Goal: Transaction & Acquisition: Obtain resource

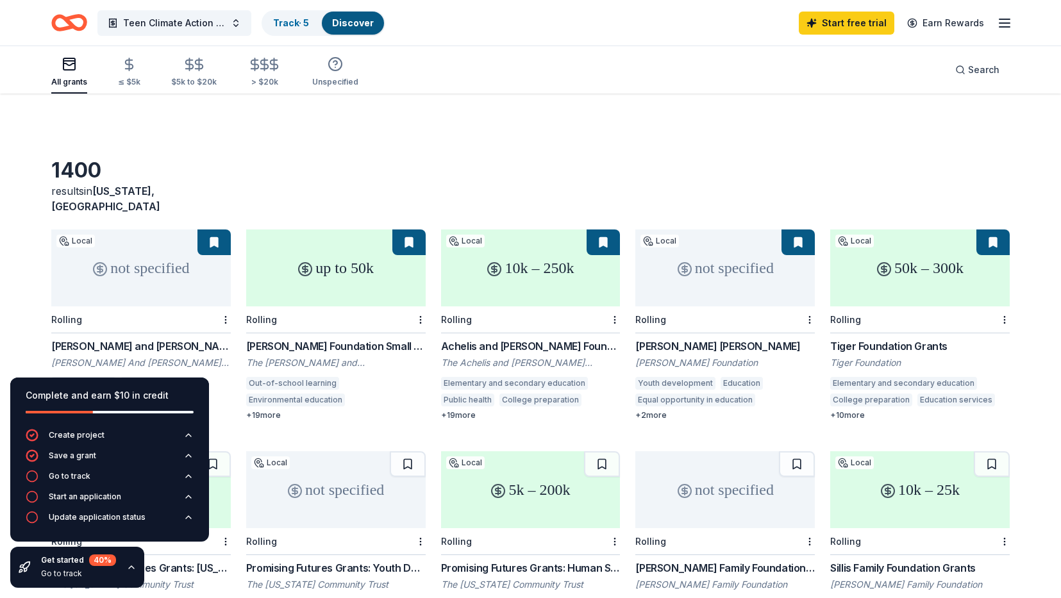
scroll to position [726, 0]
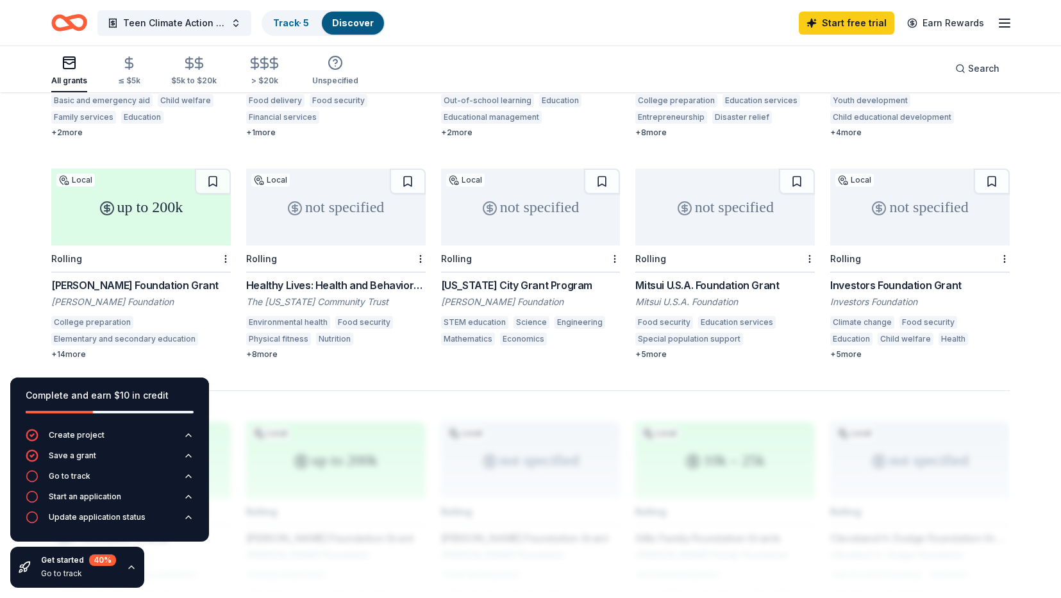
click at [916, 278] on div "Investors Foundation Grant" at bounding box center [920, 285] width 180 height 15
click at [882, 278] on div "Investors Foundation Grant" at bounding box center [920, 285] width 180 height 15
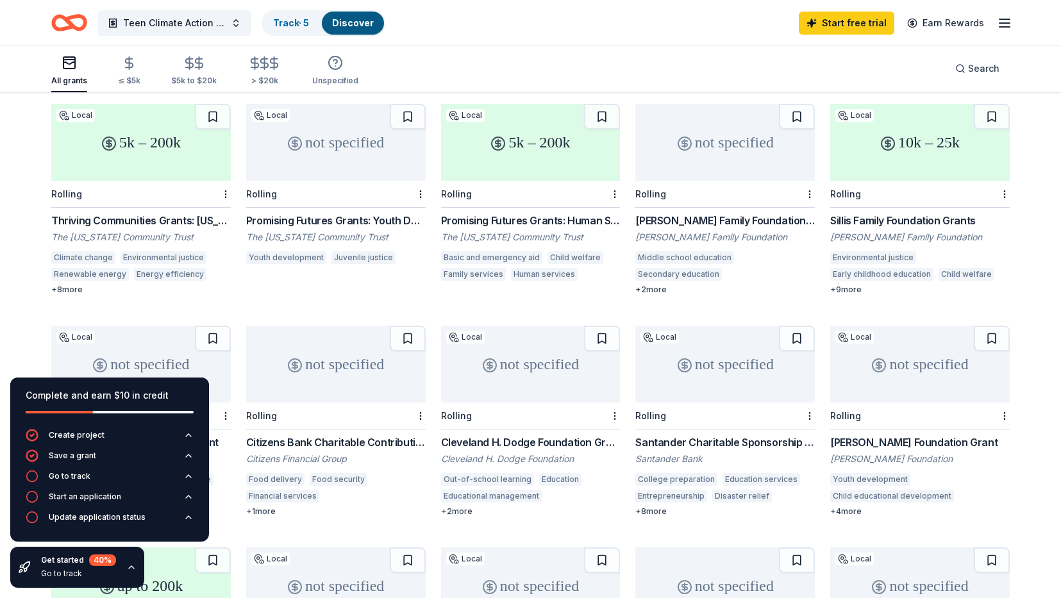
scroll to position [352, 0]
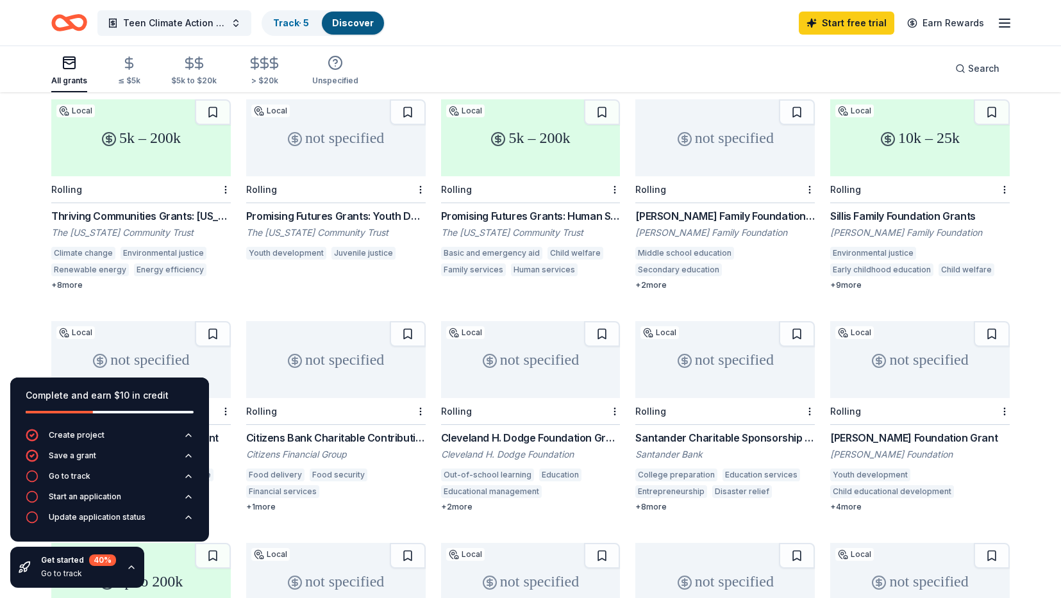
click at [922, 208] on div "Sillis Family Foundation Grants" at bounding box center [920, 215] width 180 height 15
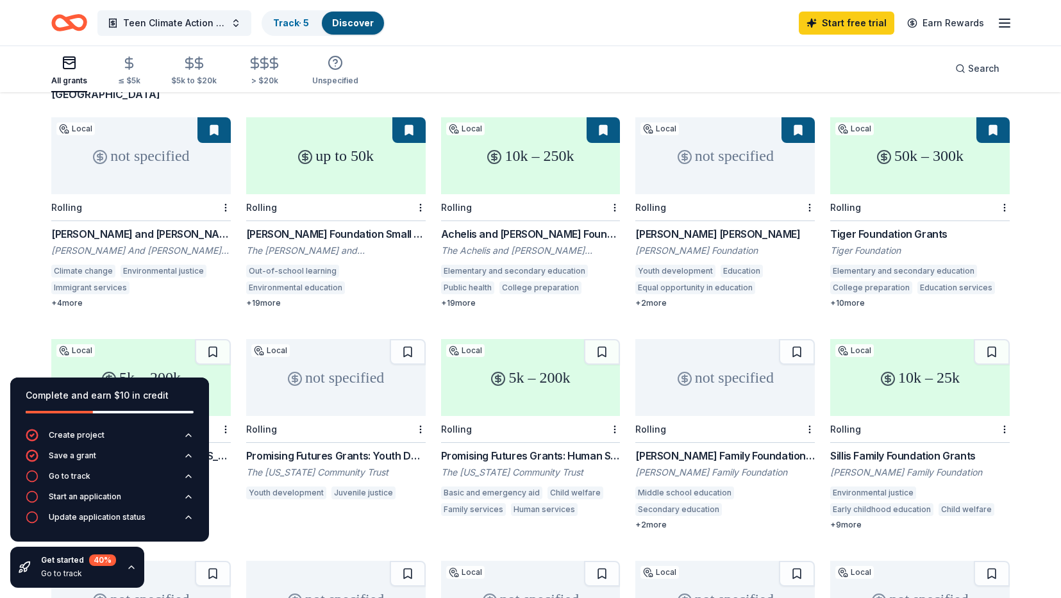
scroll to position [110, 0]
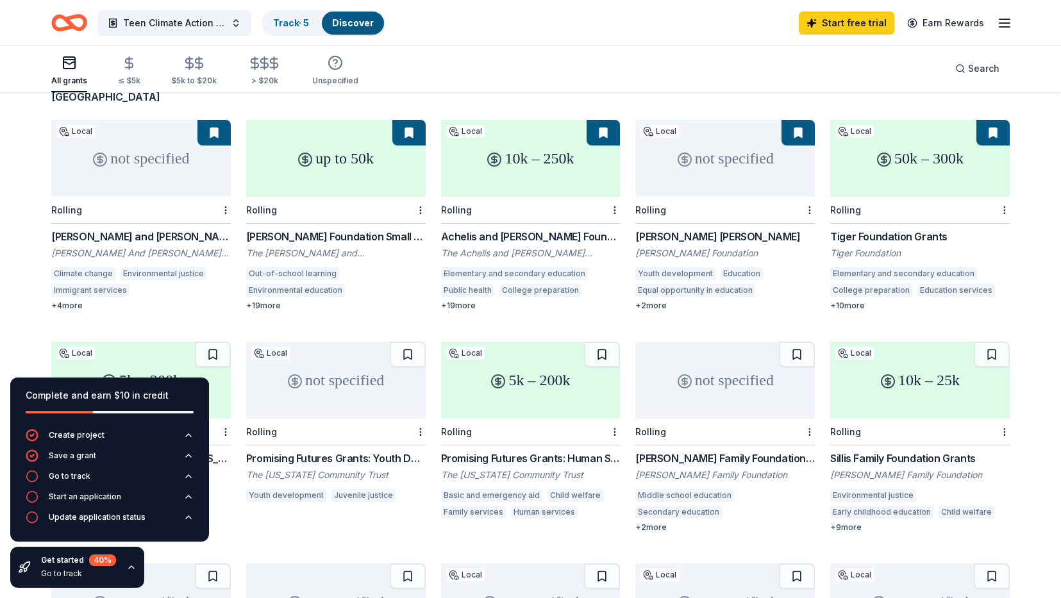
click at [349, 229] on div "[PERSON_NAME] Foundation Small Grants Program" at bounding box center [336, 236] width 180 height 15
click at [317, 229] on div "[PERSON_NAME] Foundation Small Grants Program" at bounding box center [336, 236] width 180 height 15
click at [156, 229] on div "[PERSON_NAME] and [PERSON_NAME] Foundation Grant" at bounding box center [141, 236] width 180 height 15
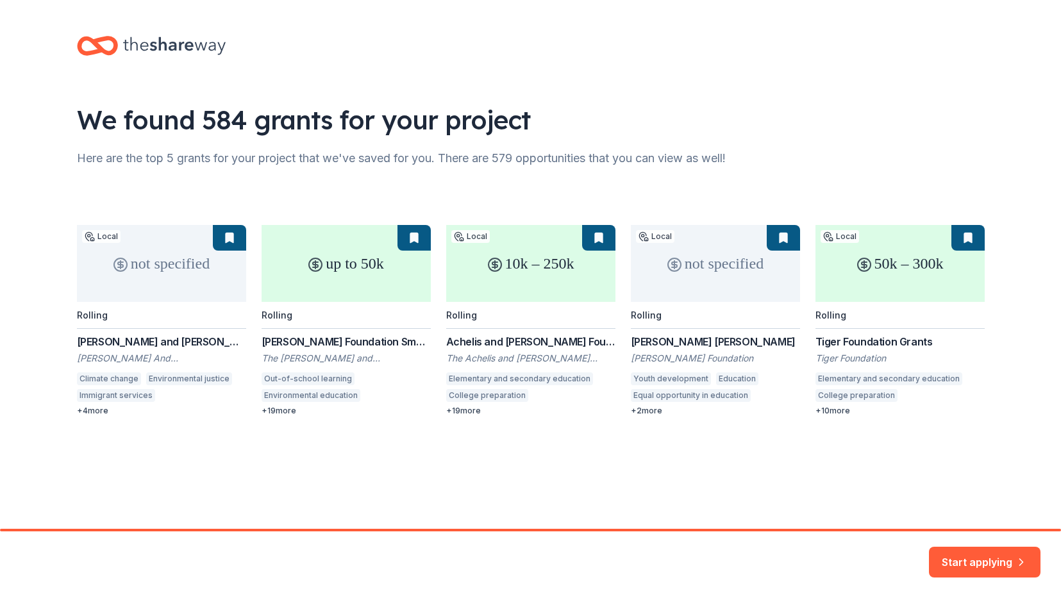
click at [156, 345] on div "not specified Local Rolling [PERSON_NAME] and [PERSON_NAME] Foundation [PERSON_…" at bounding box center [531, 320] width 908 height 191
drag, startPoint x: 69, startPoint y: 345, endPoint x: 244, endPoint y: 345, distance: 175.0
click at [244, 345] on div "We found 584 grants for your project Here are the top 5 grants for your project…" at bounding box center [530, 239] width 949 height 478
drag, startPoint x: 76, startPoint y: 361, endPoint x: 239, endPoint y: 356, distance: 162.9
click at [244, 355] on div "not specified Local Rolling [PERSON_NAME] and [PERSON_NAME] Foundation [PERSON_…" at bounding box center [531, 320] width 908 height 191
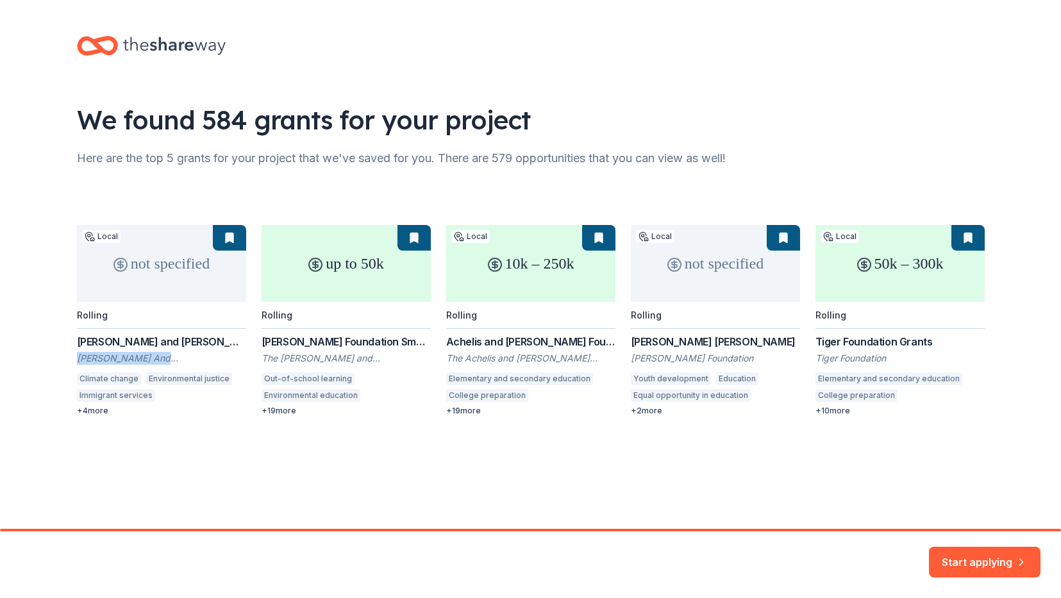
copy div "[PERSON_NAME] And [PERSON_NAME] Foundation"
click at [982, 554] on button "Start applying" at bounding box center [985, 554] width 112 height 31
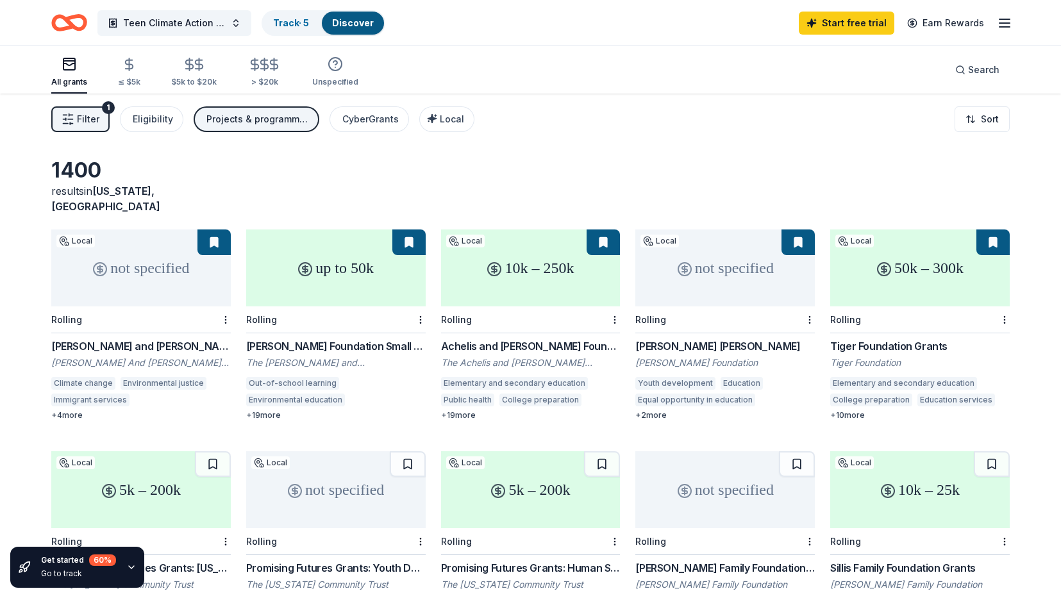
drag, startPoint x: 46, startPoint y: 347, endPoint x: 115, endPoint y: 353, distance: 70.1
drag, startPoint x: 47, startPoint y: 347, endPoint x: 203, endPoint y: 358, distance: 156.8
click at [188, 356] on div "[PERSON_NAME] And [PERSON_NAME] Foundation Inc" at bounding box center [141, 362] width 180 height 13
